Goal: Find specific page/section: Find specific page/section

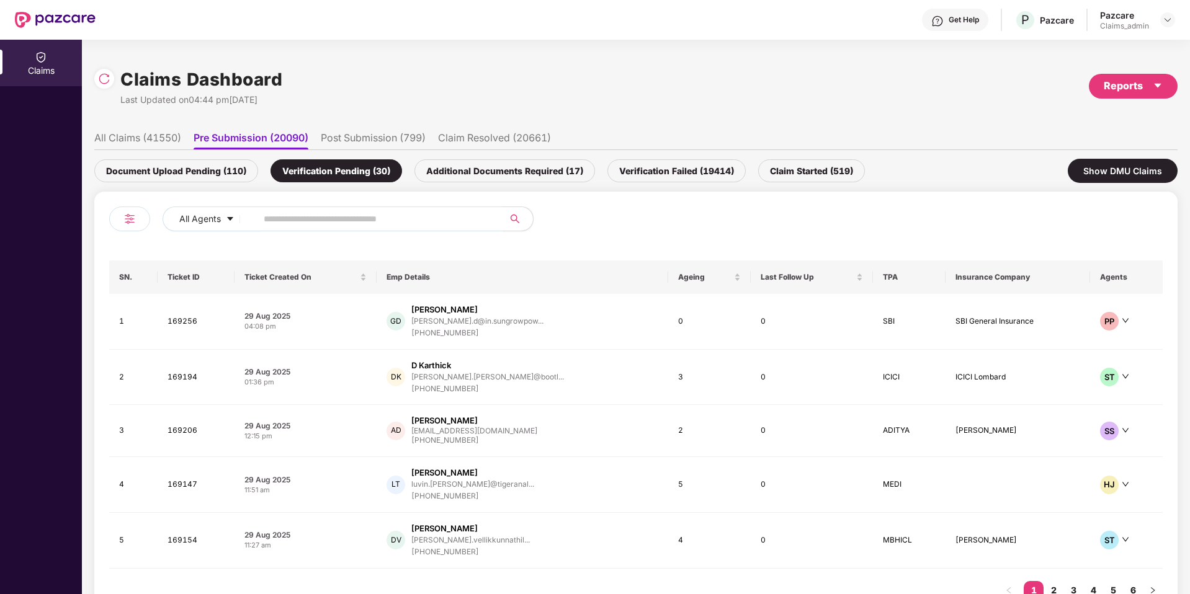
scroll to position [0, 1]
click at [1169, 22] on img at bounding box center [1168, 20] width 10 height 10
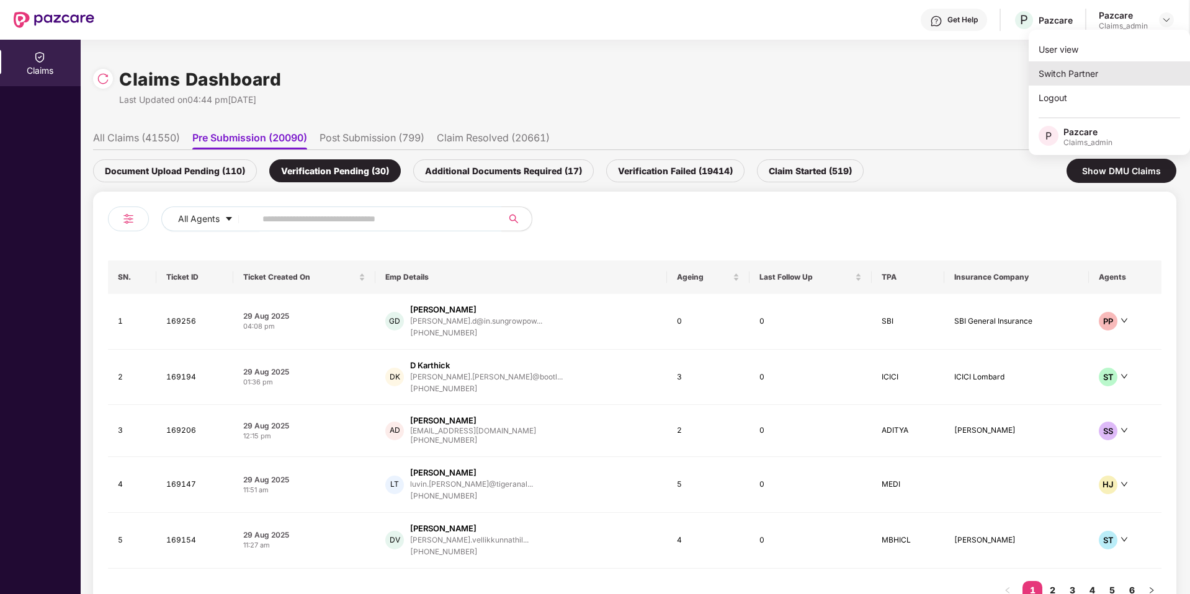
click at [1102, 64] on div "Switch Partner" at bounding box center [1109, 73] width 161 height 24
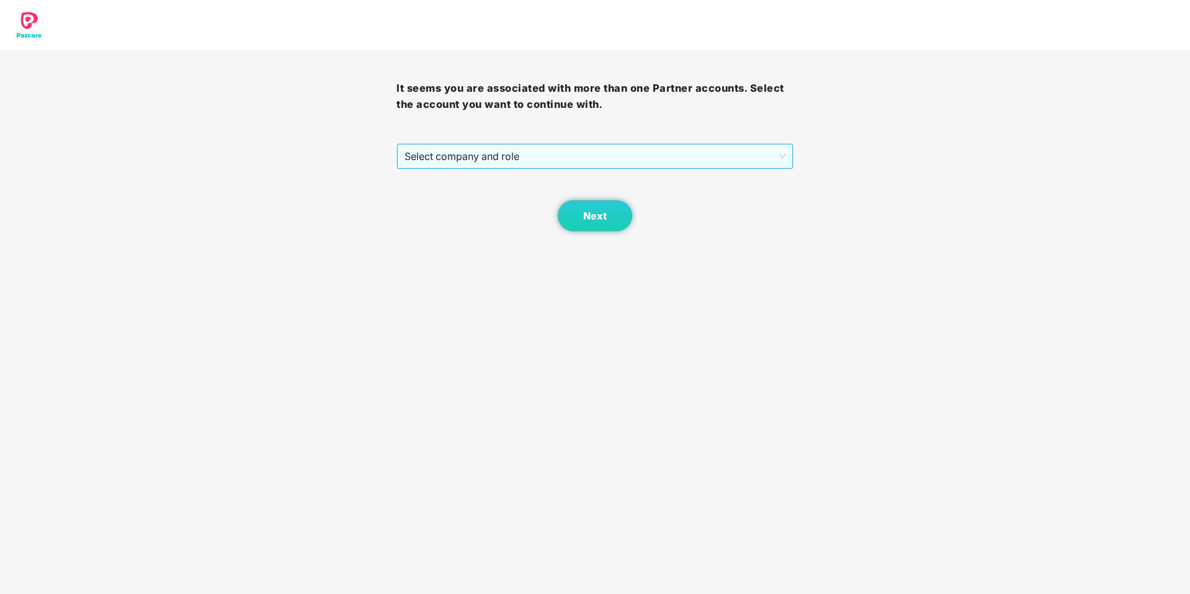
click at [568, 151] on span "Select company and role" at bounding box center [595, 157] width 380 height 24
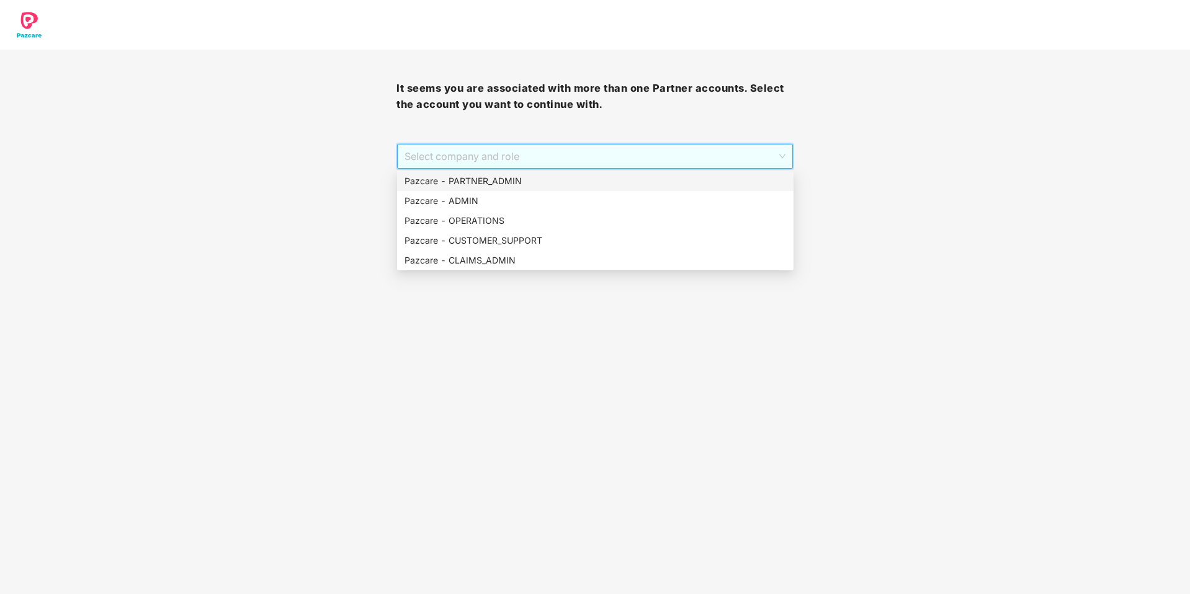
click at [522, 176] on div "Pazcare - PARTNER_ADMIN" at bounding box center [596, 181] width 382 height 14
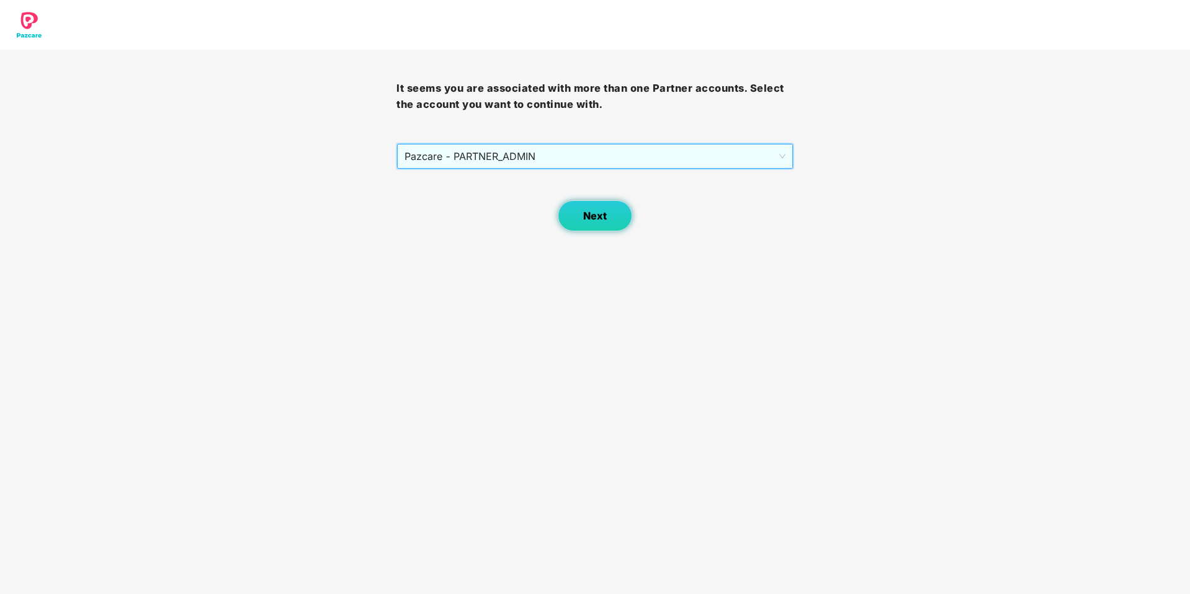
click at [570, 208] on button "Next" at bounding box center [595, 215] width 74 height 31
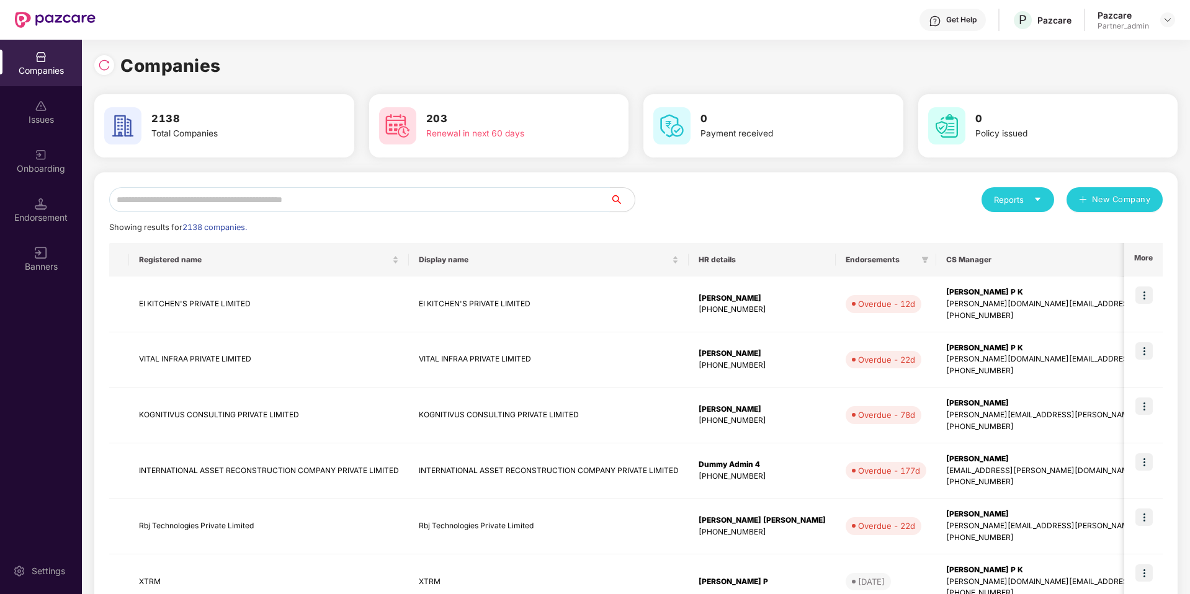
click at [469, 198] on input "text" at bounding box center [359, 199] width 501 height 25
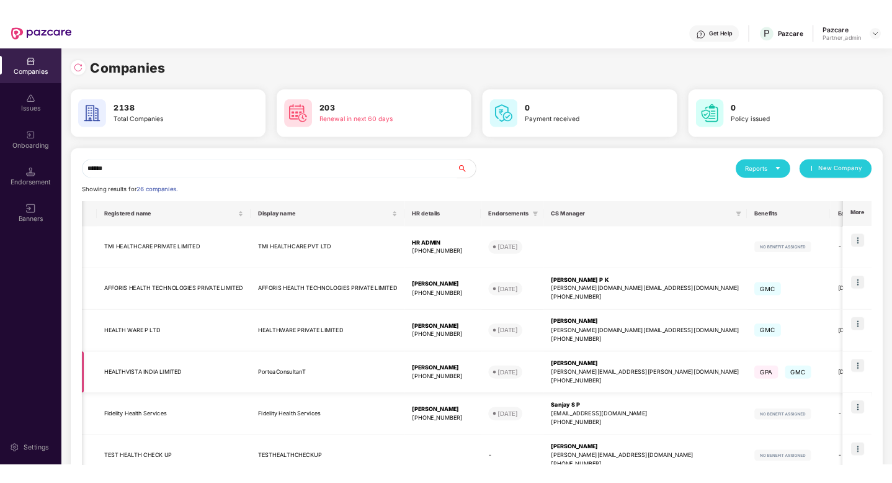
scroll to position [0, 192]
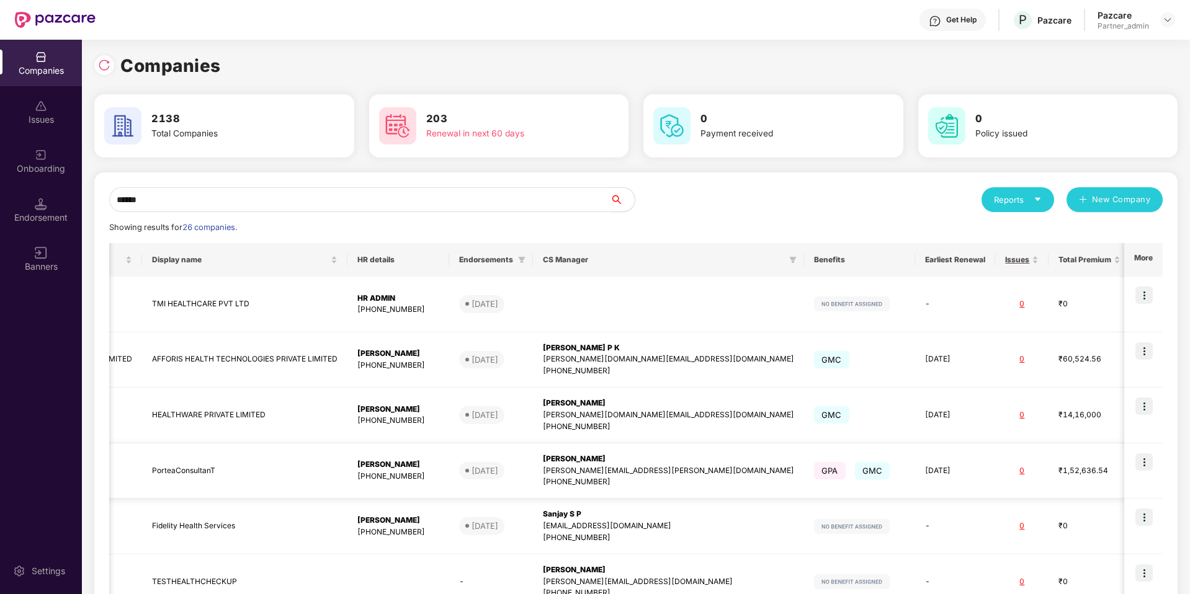
type input "******"
click at [1140, 462] on img at bounding box center [1144, 462] width 17 height 17
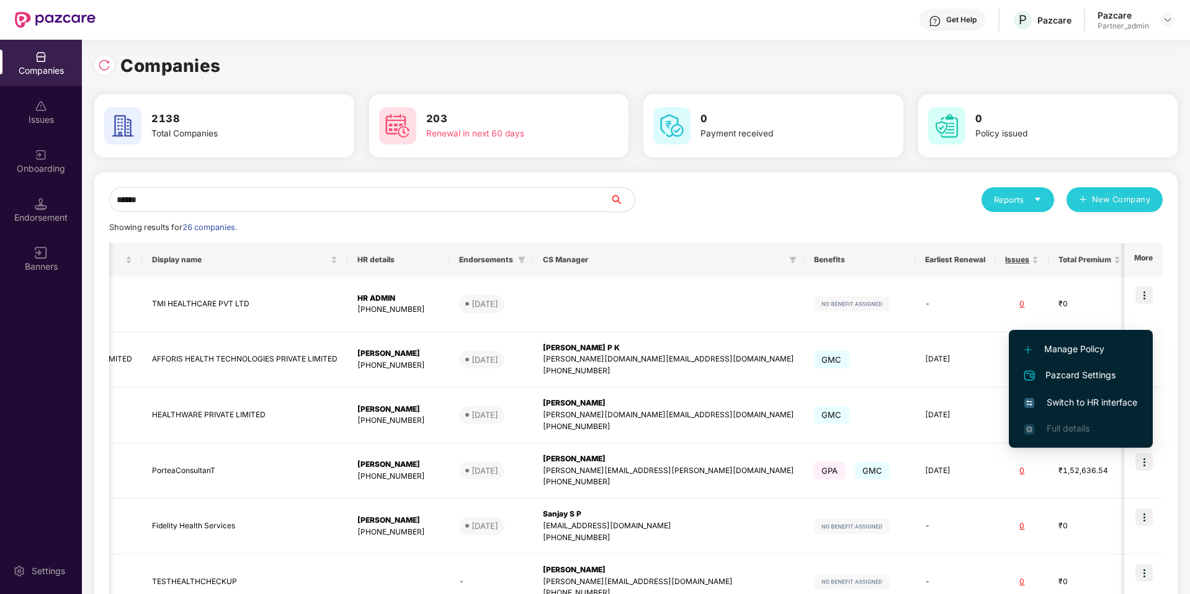
click at [1085, 404] on span "Switch to HR interface" at bounding box center [1080, 403] width 113 height 14
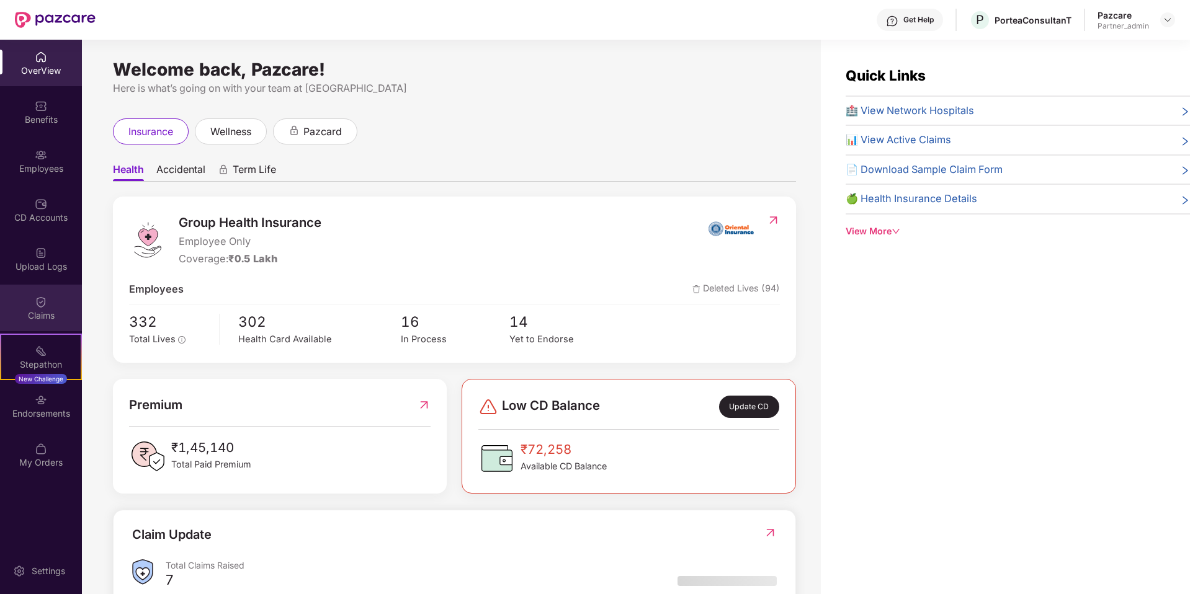
click at [54, 318] on div "Claims" at bounding box center [41, 316] width 82 height 12
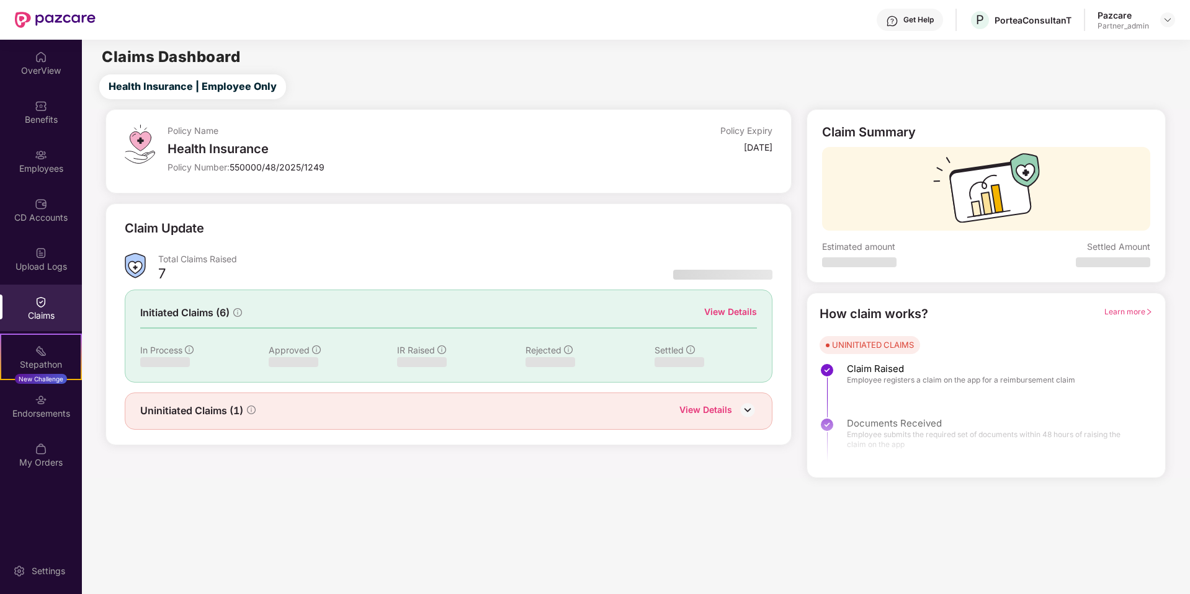
click at [734, 312] on div "View Details" at bounding box center [730, 312] width 53 height 14
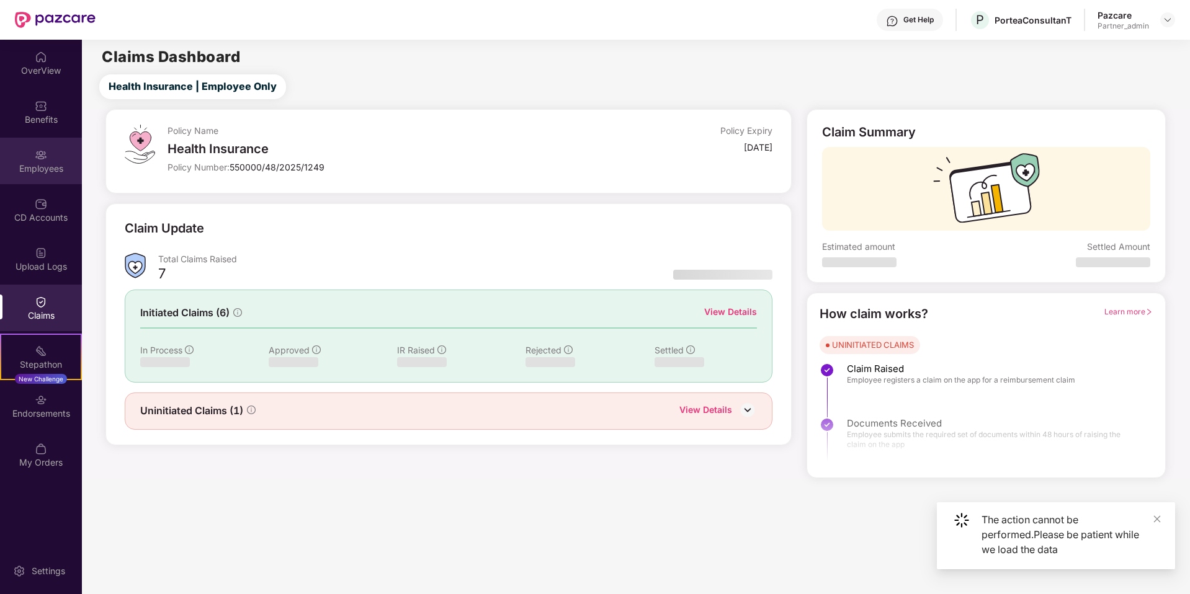
click at [42, 152] on img at bounding box center [41, 155] width 12 height 12
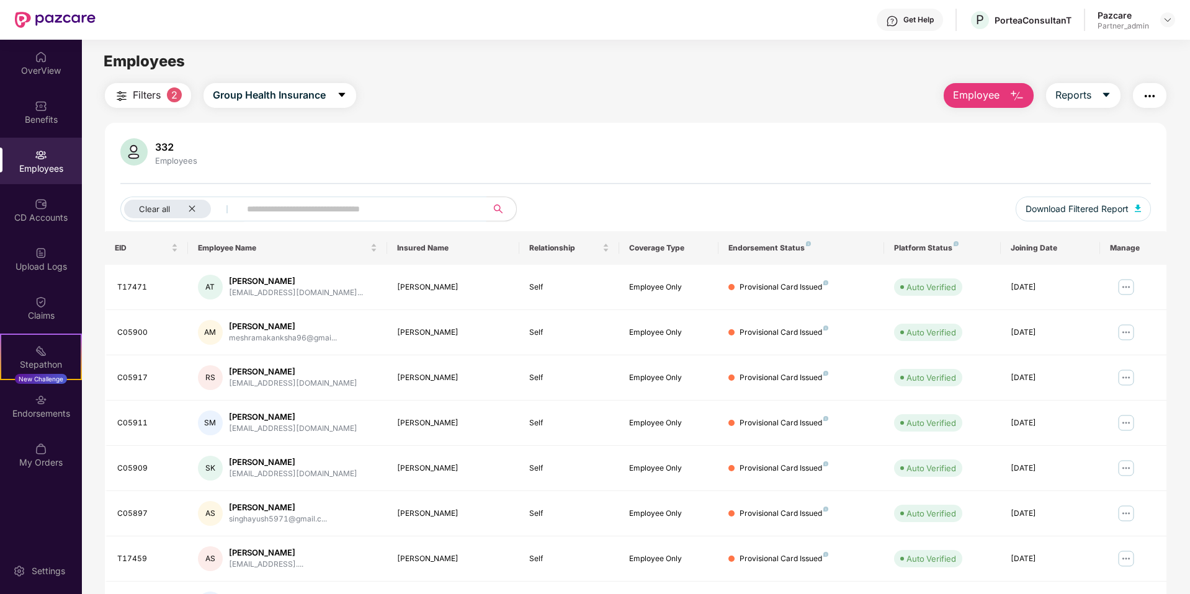
click at [415, 210] on input "text" at bounding box center [358, 209] width 223 height 19
click at [198, 204] on div "Clear all" at bounding box center [167, 209] width 87 height 19
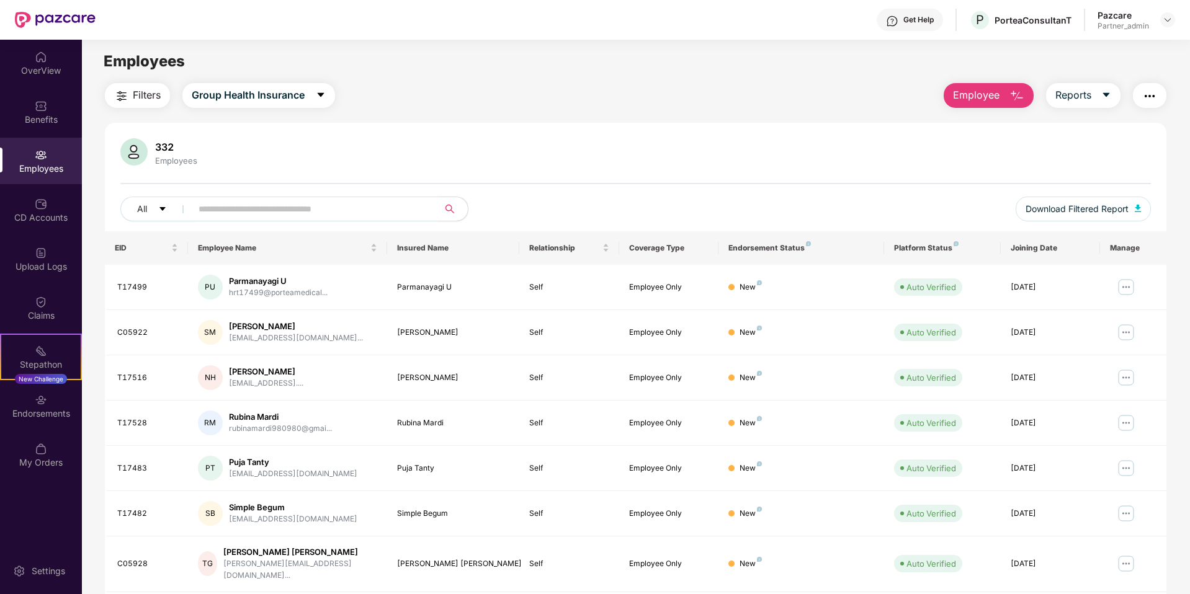
click at [241, 210] on input "text" at bounding box center [310, 209] width 223 height 19
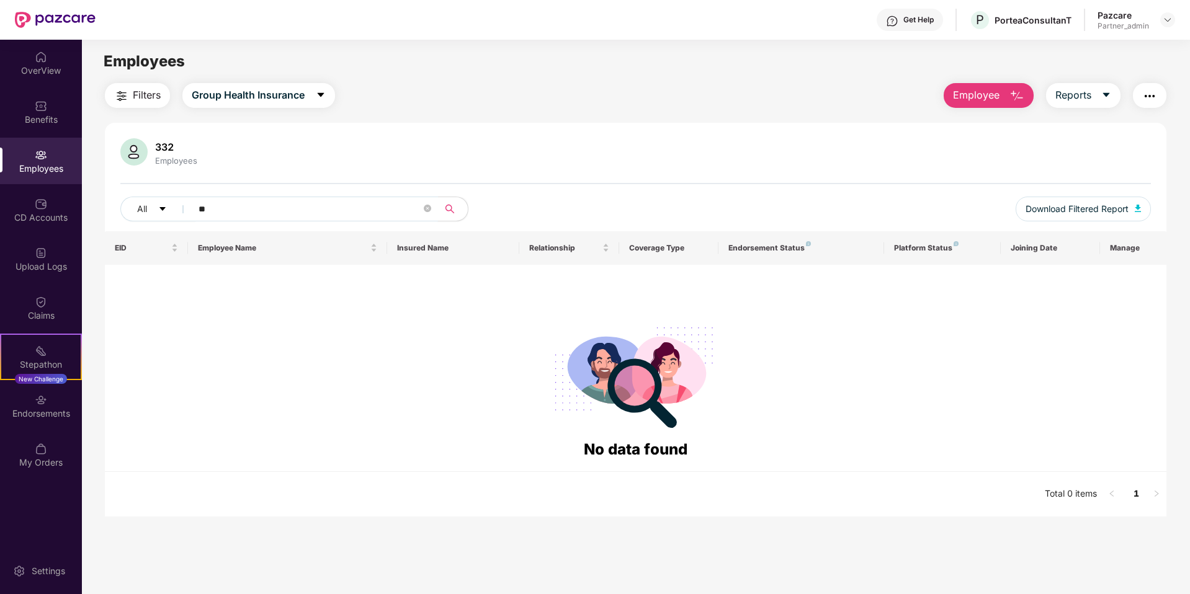
type input "*"
type input "*******"
click at [308, 105] on button "Group Health Insurance" at bounding box center [258, 95] width 153 height 25
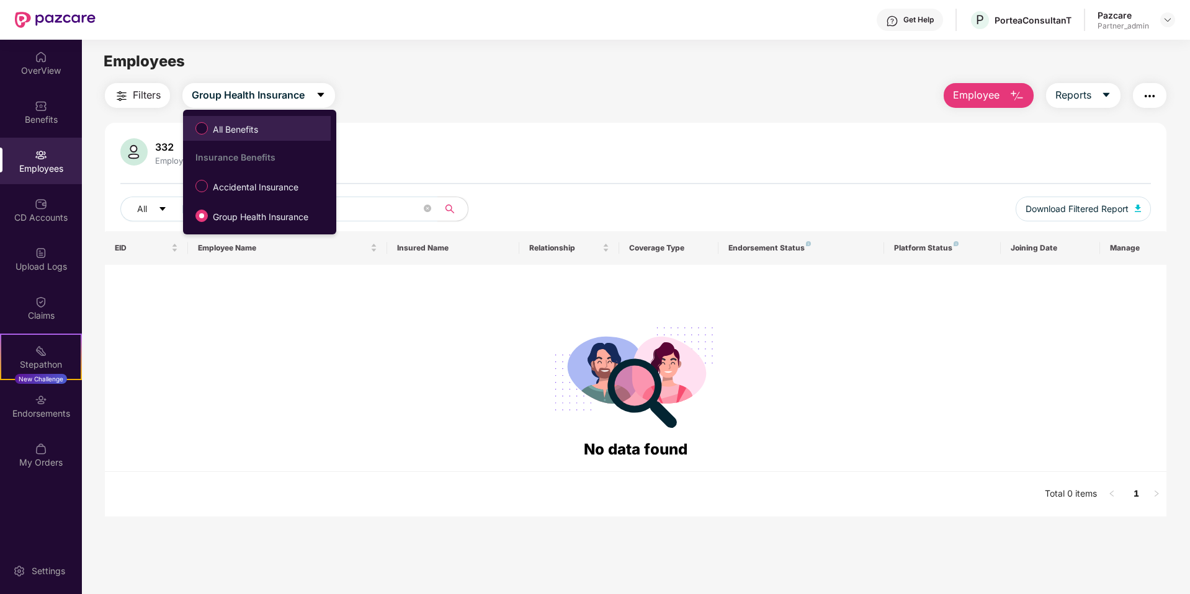
click at [248, 137] on label "All Benefits" at bounding box center [229, 128] width 80 height 21
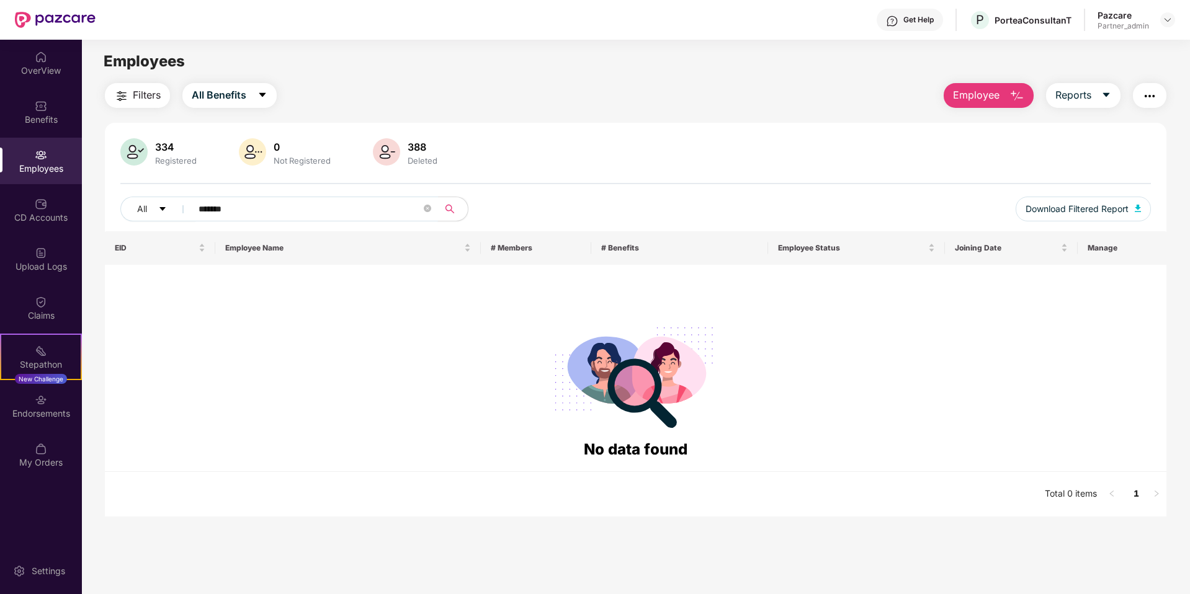
click at [257, 216] on input "*******" at bounding box center [310, 209] width 223 height 19
click at [1033, 24] on div "PorteaConsultanT" at bounding box center [1033, 20] width 77 height 12
click at [903, 13] on div "Get Help" at bounding box center [910, 20] width 66 height 22
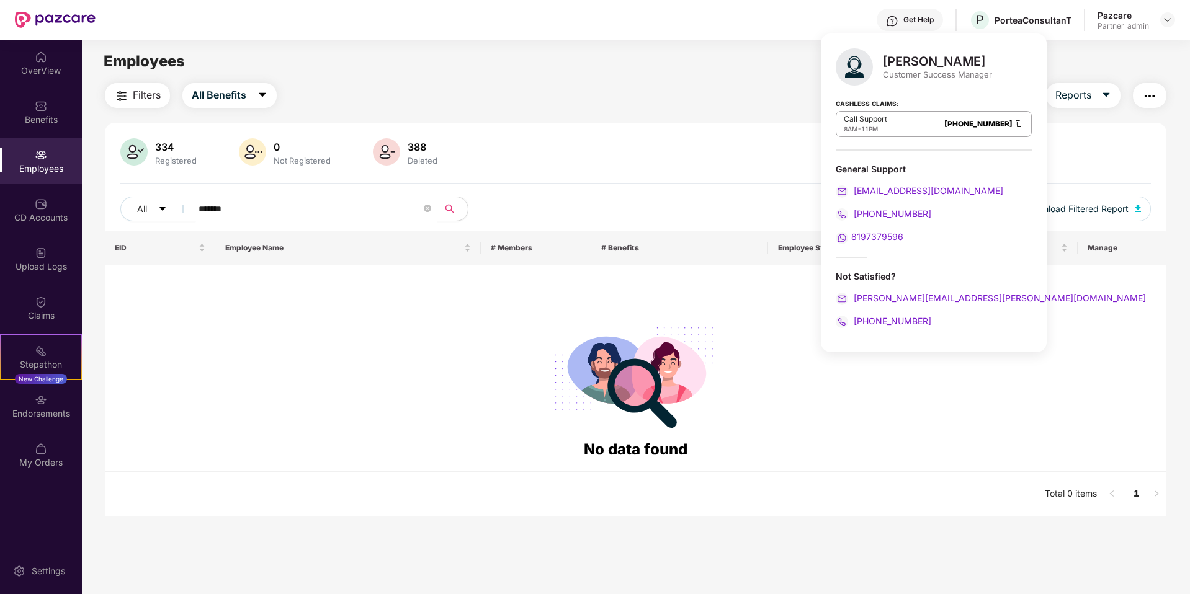
click at [730, 73] on main "Employees Filters All Benefits Employee Reports 334 Registered 0 Not Registered…" at bounding box center [636, 337] width 1108 height 594
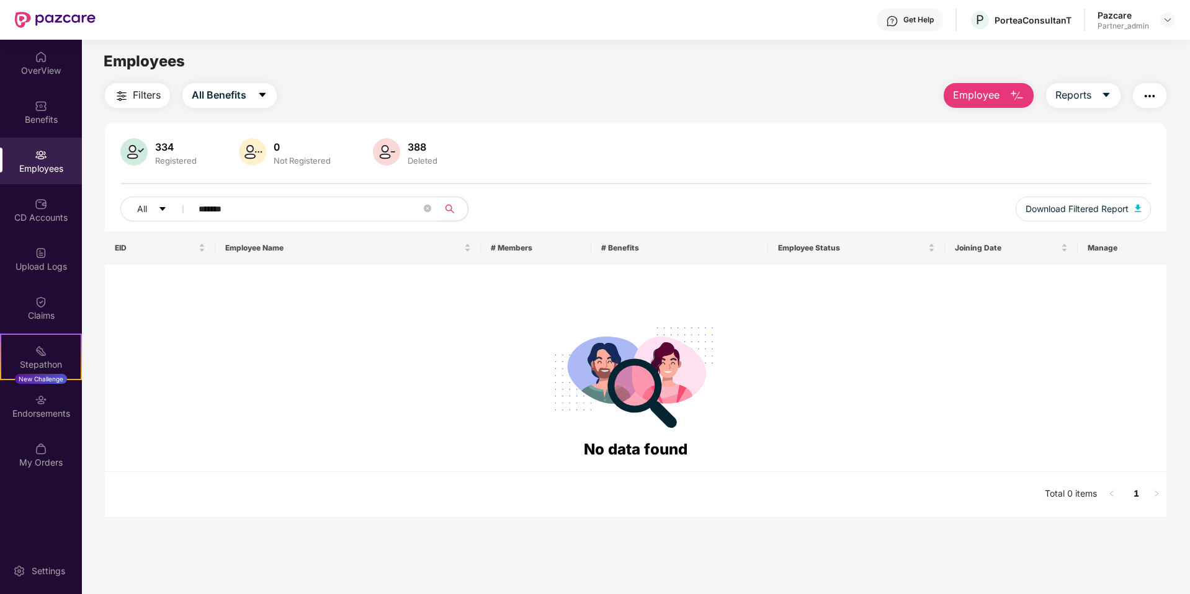
click at [292, 213] on input "*******" at bounding box center [310, 209] width 223 height 19
